Goal: Check status

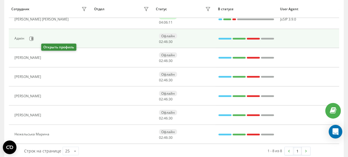
scroll to position [56, 0]
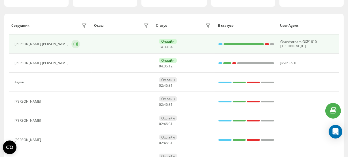
click at [71, 48] on button at bounding box center [75, 44] width 9 height 9
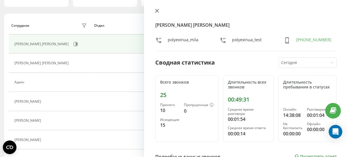
click at [155, 13] on button at bounding box center [156, 11] width 7 height 5
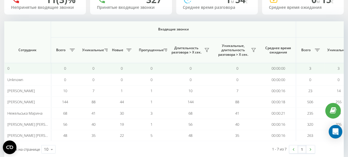
scroll to position [0, 451]
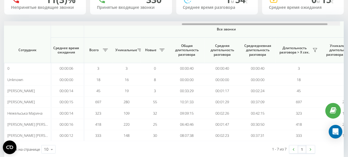
scroll to position [0, 451]
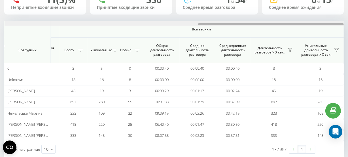
drag, startPoint x: 0, startPoint y: 0, endPoint x: 352, endPoint y: 23, distance: 352.5
click at [348, 23] on html "[DOMAIN_NAME] Проекты [DOMAIN_NAME] Дашборд Центр обращений Аналитика Ваши отче…" at bounding box center [174, 27] width 348 height 157
